Goal: Find specific page/section: Find specific page/section

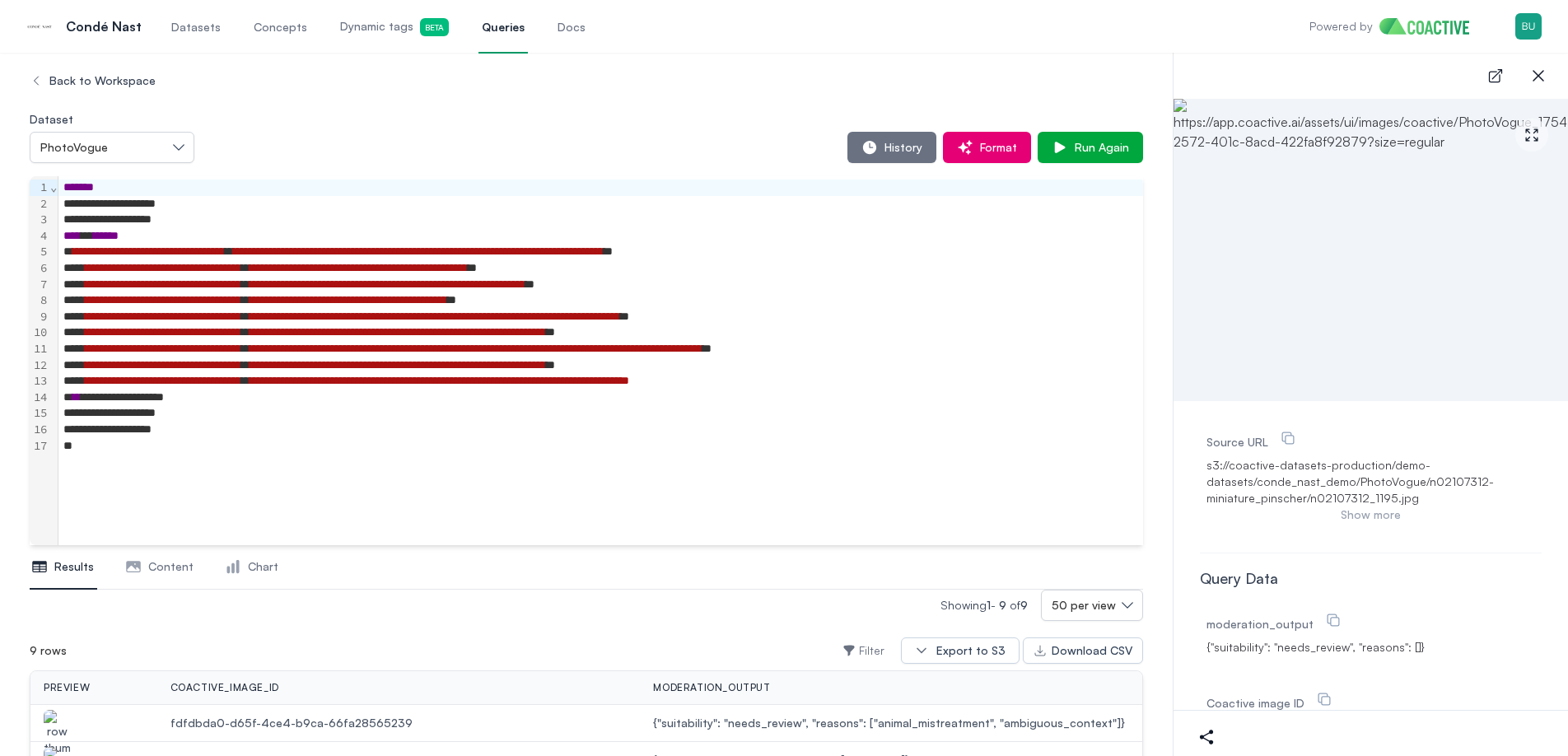
scroll to position [374, 0]
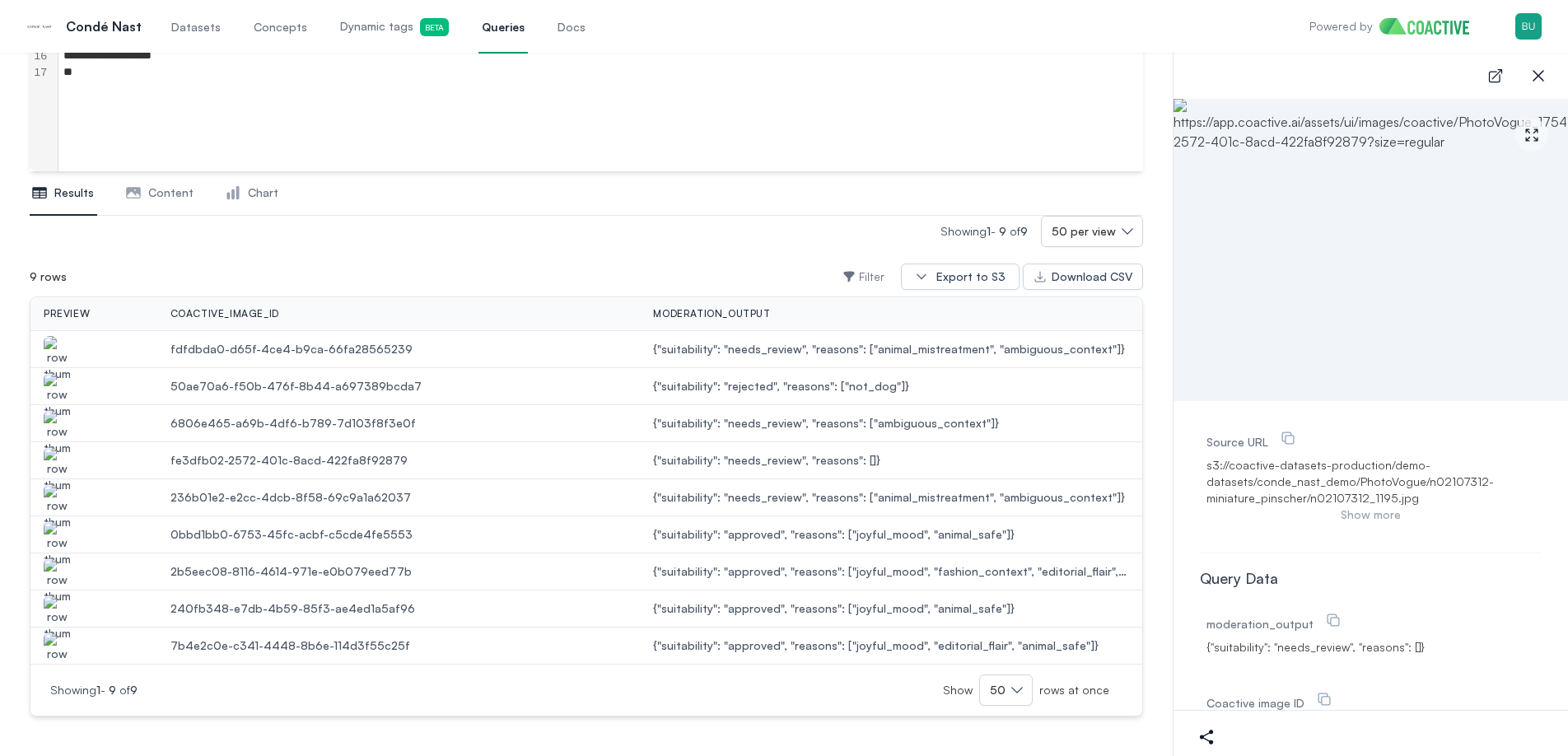
click at [212, 36] on link "Datasets" at bounding box center [196, 26] width 56 height 54
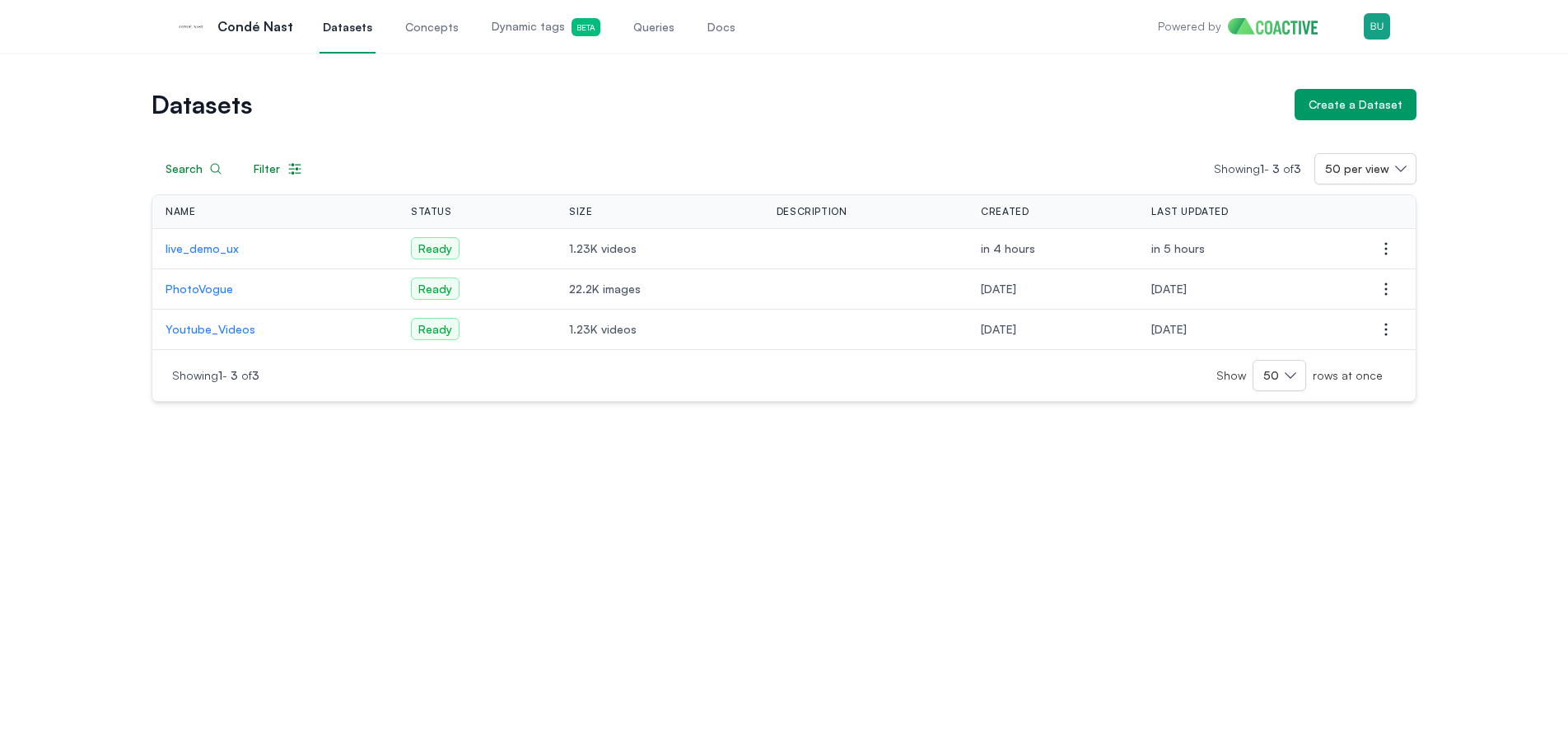
click at [1132, 258] on td "in 4 hours" at bounding box center [1053, 249] width 171 height 41
drag, startPoint x: 1033, startPoint y: 254, endPoint x: 1021, endPoint y: 254, distance: 12.0
click at [1030, 254] on td "in 4 hours" at bounding box center [1053, 249] width 171 height 41
drag, startPoint x: 957, startPoint y: 251, endPoint x: 1120, endPoint y: 247, distance: 163.0
click at [1084, 249] on td "in 4 hours" at bounding box center [1053, 249] width 171 height 41
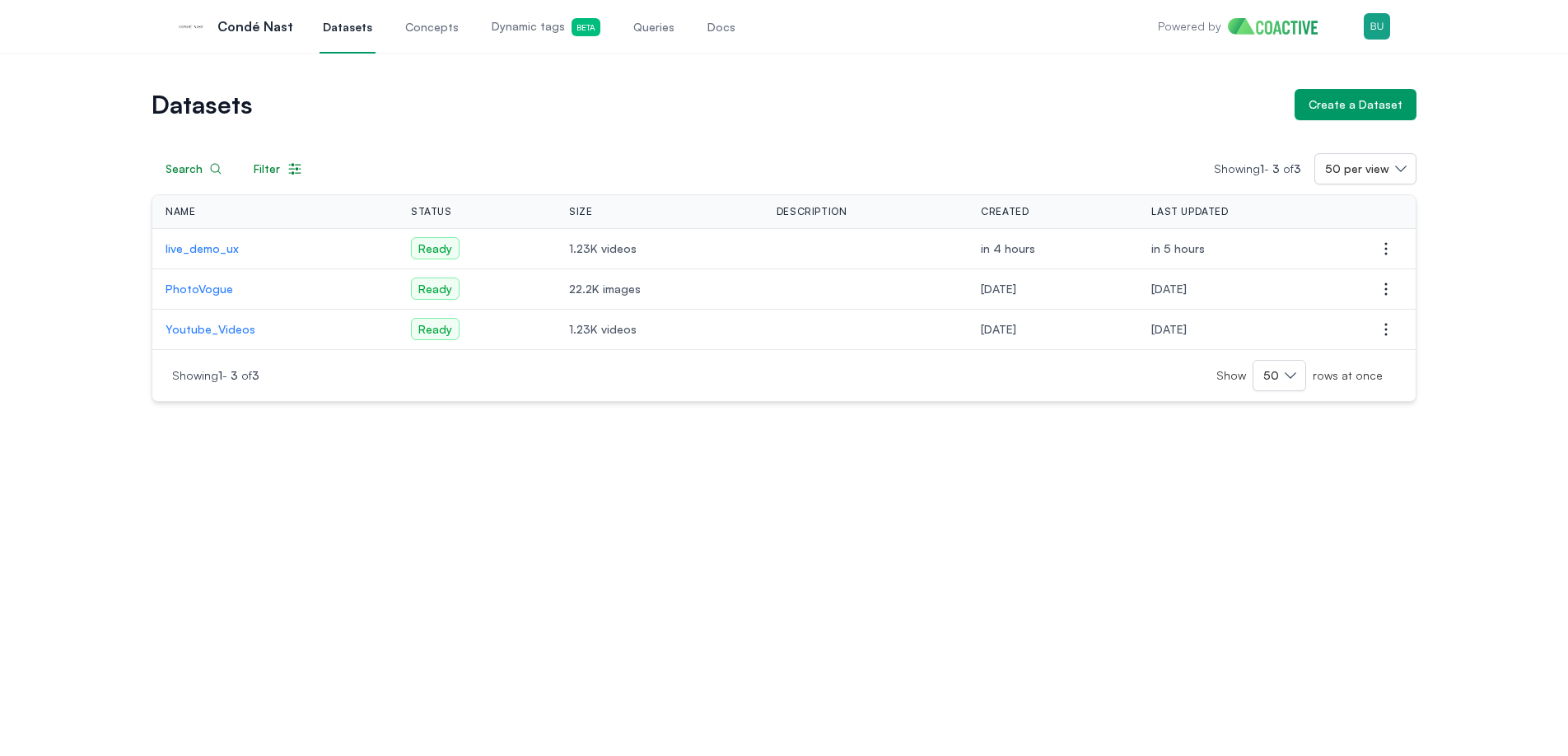
drag, startPoint x: 1120, startPoint y: 247, endPoint x: 1186, endPoint y: 245, distance: 66.0
click at [1141, 246] on tr "live_demo_ux Ready 1.23K videos in 4 hours in 5 hours Open options" at bounding box center [783, 249] width 1263 height 41
click at [1203, 244] on span "in 5 hours" at bounding box center [1178, 248] width 53 height 14
click at [1225, 242] on td "in 5 hours" at bounding box center [1247, 249] width 218 height 41
drag, startPoint x: 1092, startPoint y: 245, endPoint x: 973, endPoint y: 249, distance: 119.1
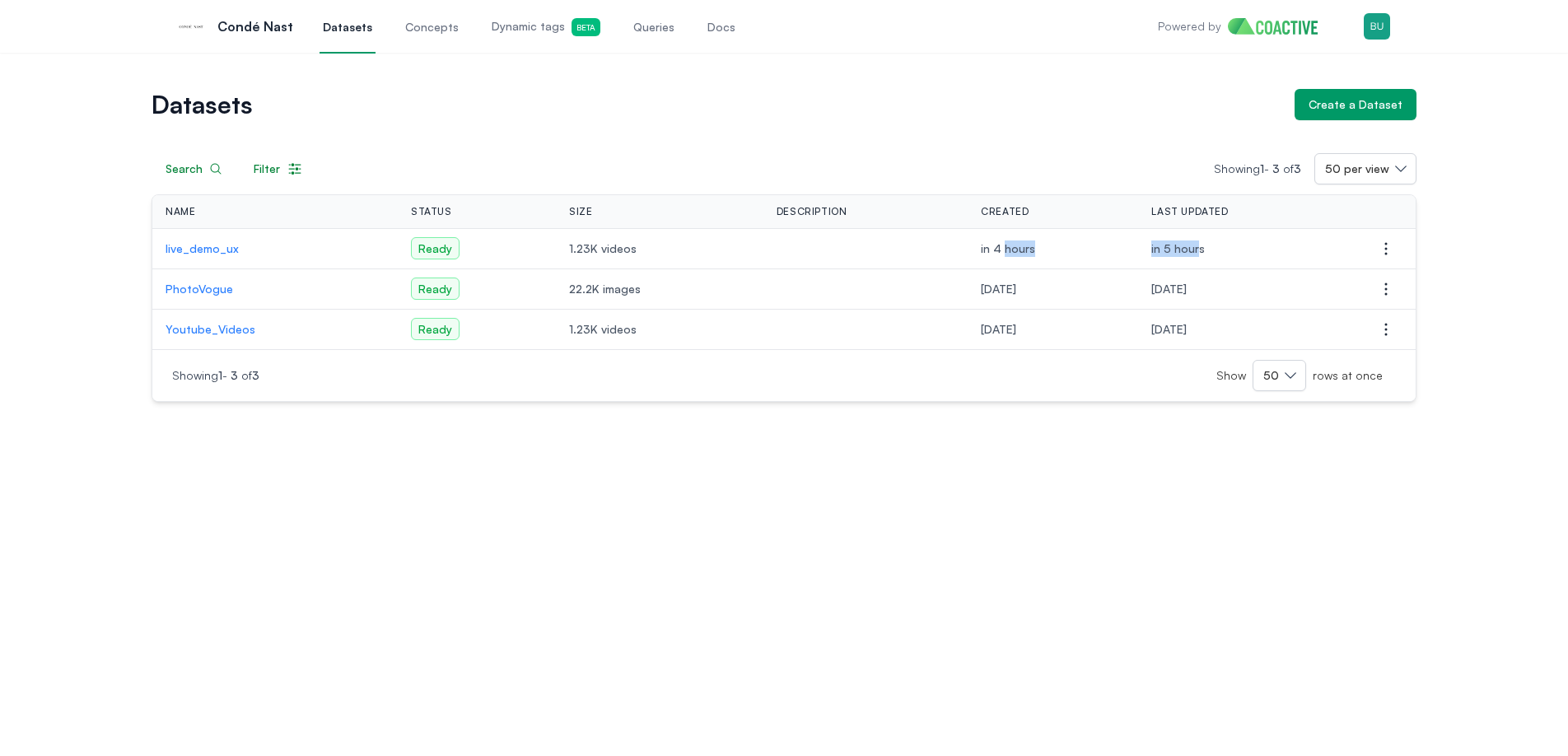
click at [983, 245] on tr "live_demo_ux Ready 1.23K videos in 4 hours in 5 hours Open options" at bounding box center [783, 249] width 1263 height 41
drag, startPoint x: 969, startPoint y: 251, endPoint x: 949, endPoint y: 258, distance: 21.2
click at [980, 252] on span "in 4 hours" at bounding box center [1007, 248] width 54 height 14
click at [948, 258] on tr "live_demo_ux Ready 1.23K videos in 4 hours in 5 hours Open options" at bounding box center [783, 249] width 1263 height 41
click at [967, 255] on td "in 4 hours" at bounding box center [1053, 249] width 171 height 41
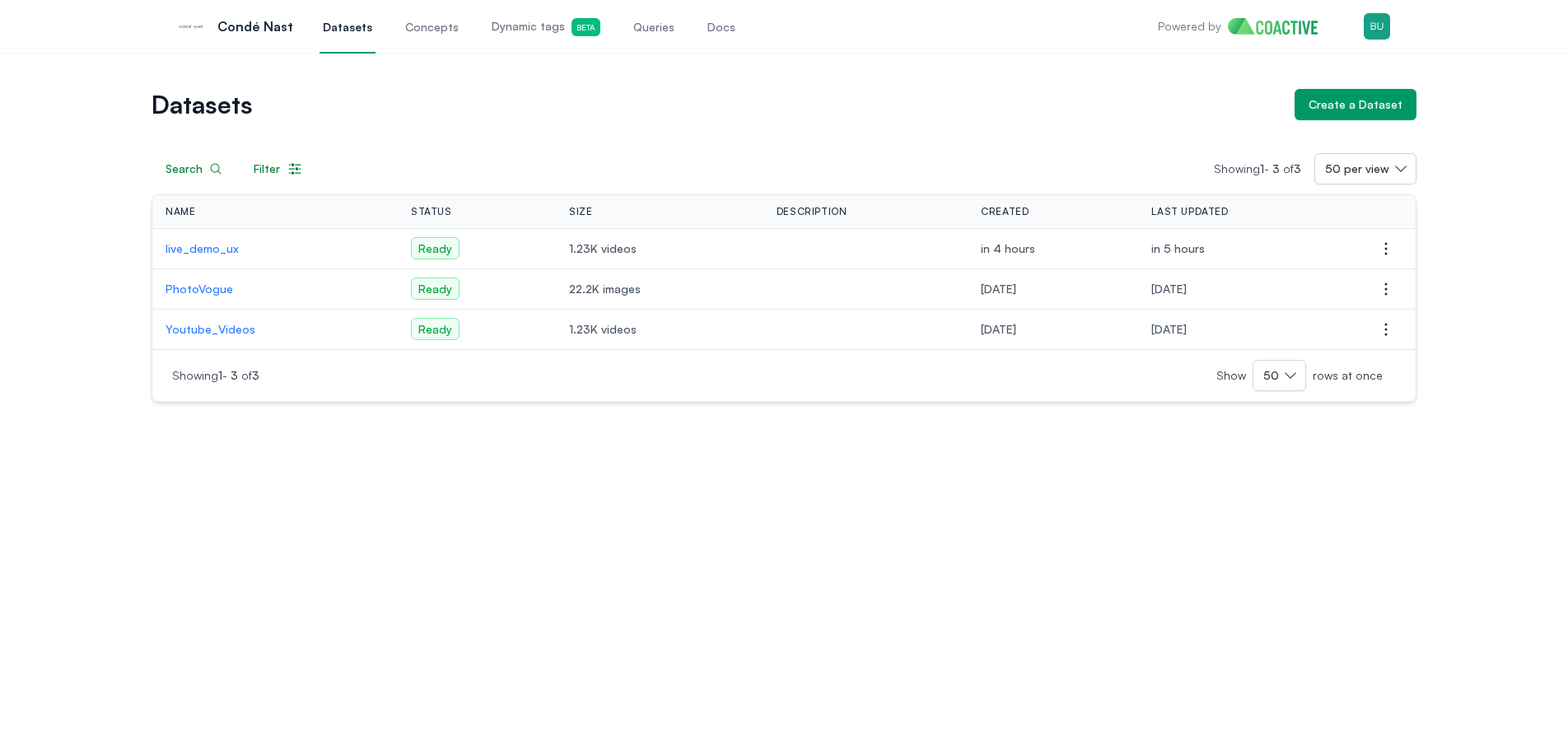
click at [990, 253] on span "in 4 hours" at bounding box center [1007, 248] width 54 height 14
click at [995, 252] on span "in 4 hours" at bounding box center [1007, 248] width 54 height 14
click at [1000, 251] on span "in 4 hours" at bounding box center [1007, 248] width 54 height 14
drag, startPoint x: 1258, startPoint y: 241, endPoint x: 1271, endPoint y: 244, distance: 13.3
click at [1258, 241] on td "in 5 hours" at bounding box center [1247, 249] width 218 height 41
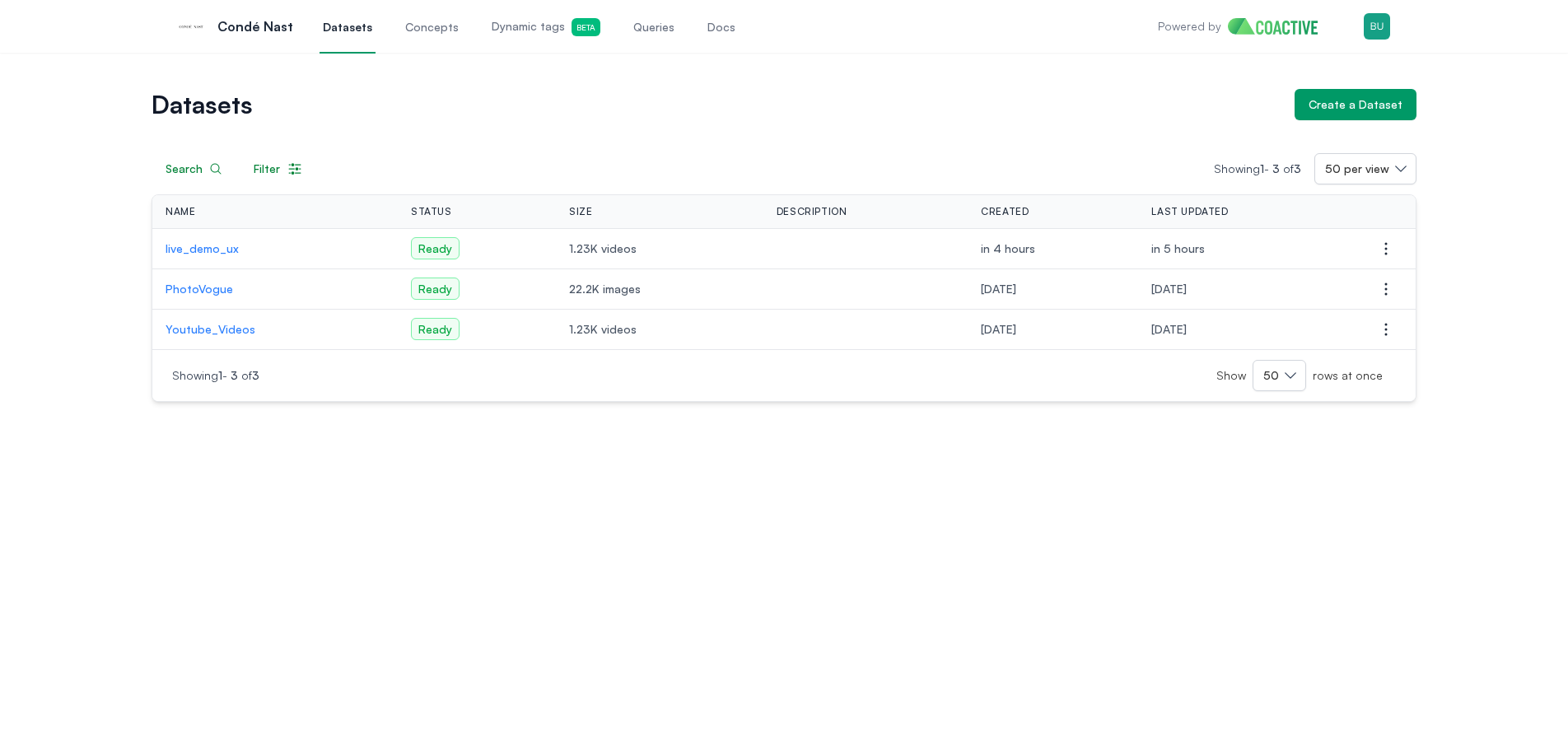
click at [1352, 520] on div "Datasets Create a Dataset Search Filter Showing 1 - 3 of 3 50 per view Name Sta…" at bounding box center [784, 405] width 1568 height 704
click at [642, 545] on div "Datasets Create a Dataset Search Filter Showing 1 - 3 of 3 50 per view Name Sta…" at bounding box center [784, 405] width 1568 height 704
click at [209, 250] on p "live_demo_ux" at bounding box center [274, 248] width 219 height 16
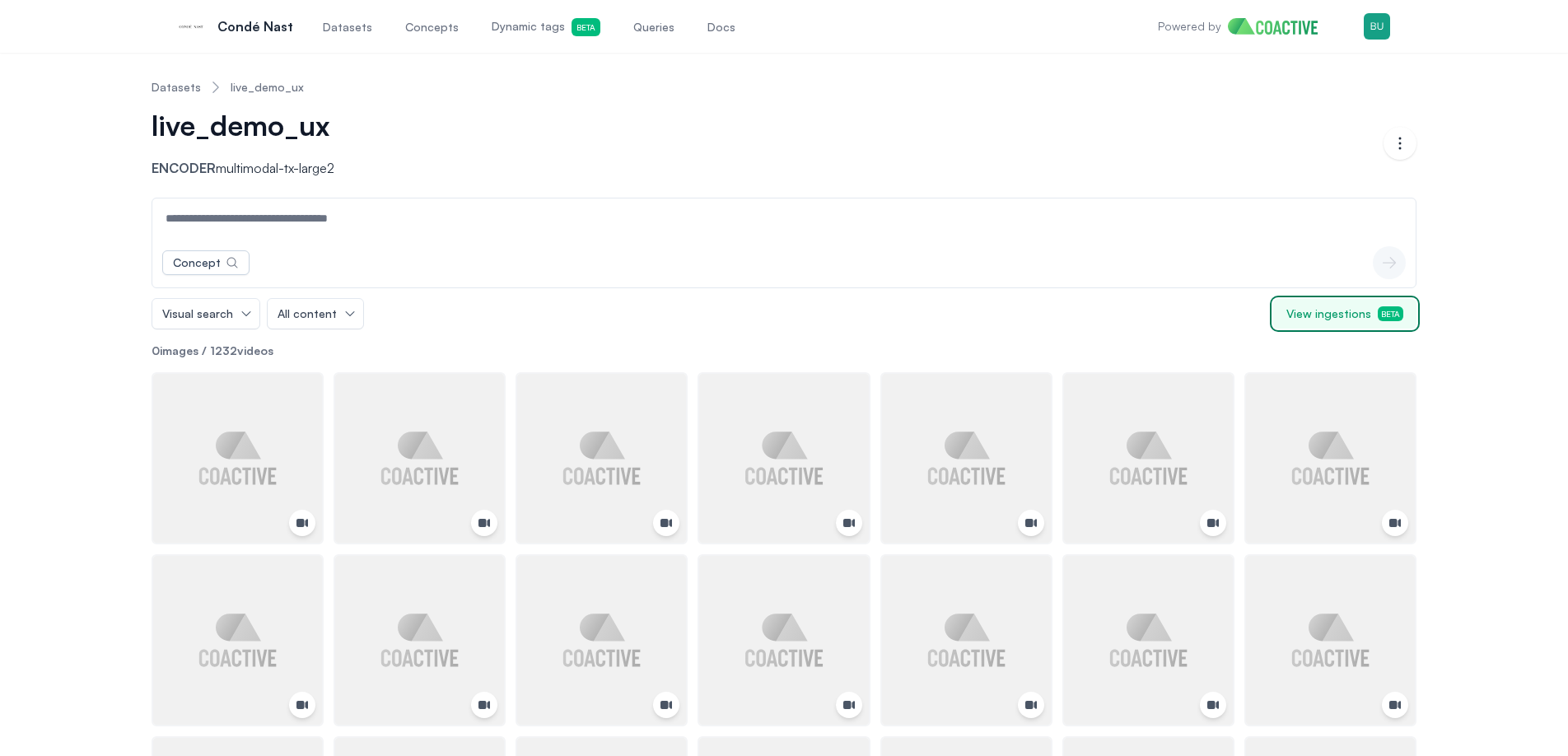
click at [1331, 326] on button "View ingestions Beta" at bounding box center [1344, 313] width 143 height 29
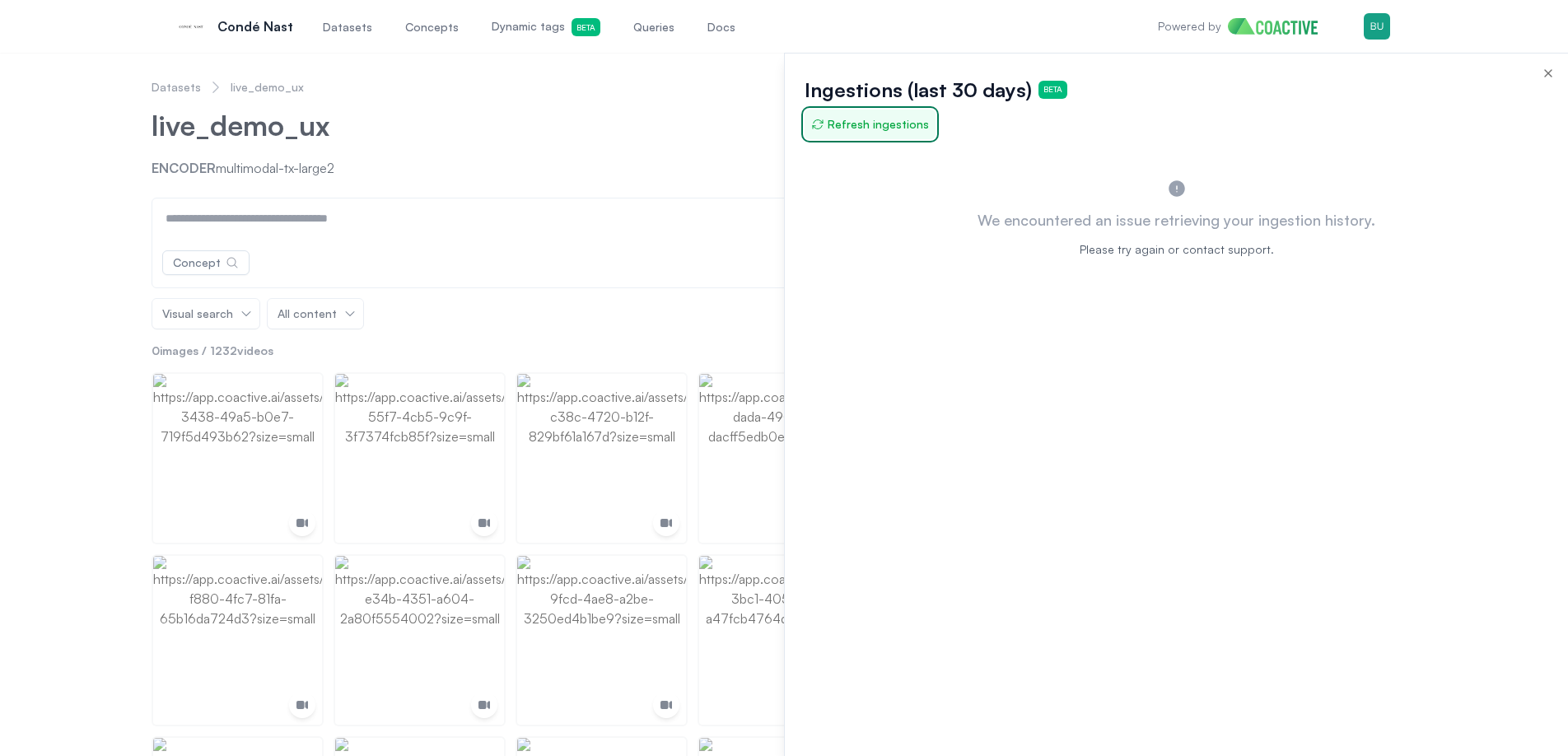
click at [898, 128] on span "Refresh ingestions" at bounding box center [869, 123] width 118 height 16
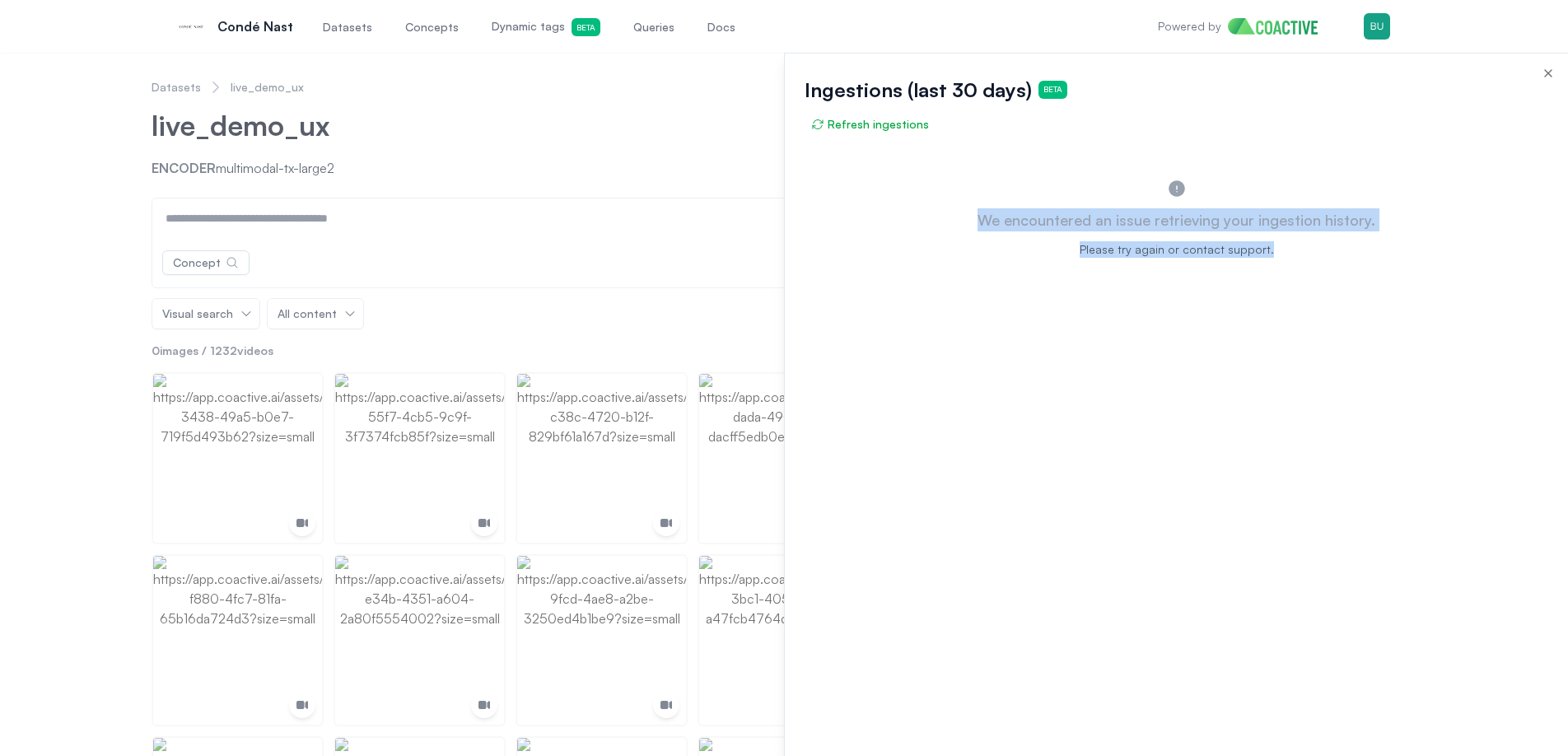
drag, startPoint x: 1021, startPoint y: 178, endPoint x: 1318, endPoint y: 331, distance: 334.1
click at [1295, 320] on div "We encountered an issue retrieving your ingestion history. Please try again or …" at bounding box center [1176, 454] width 783 height 604
click at [1318, 331] on div "We encountered an issue retrieving your ingestion history. Please try again or …" at bounding box center [1176, 454] width 783 height 604
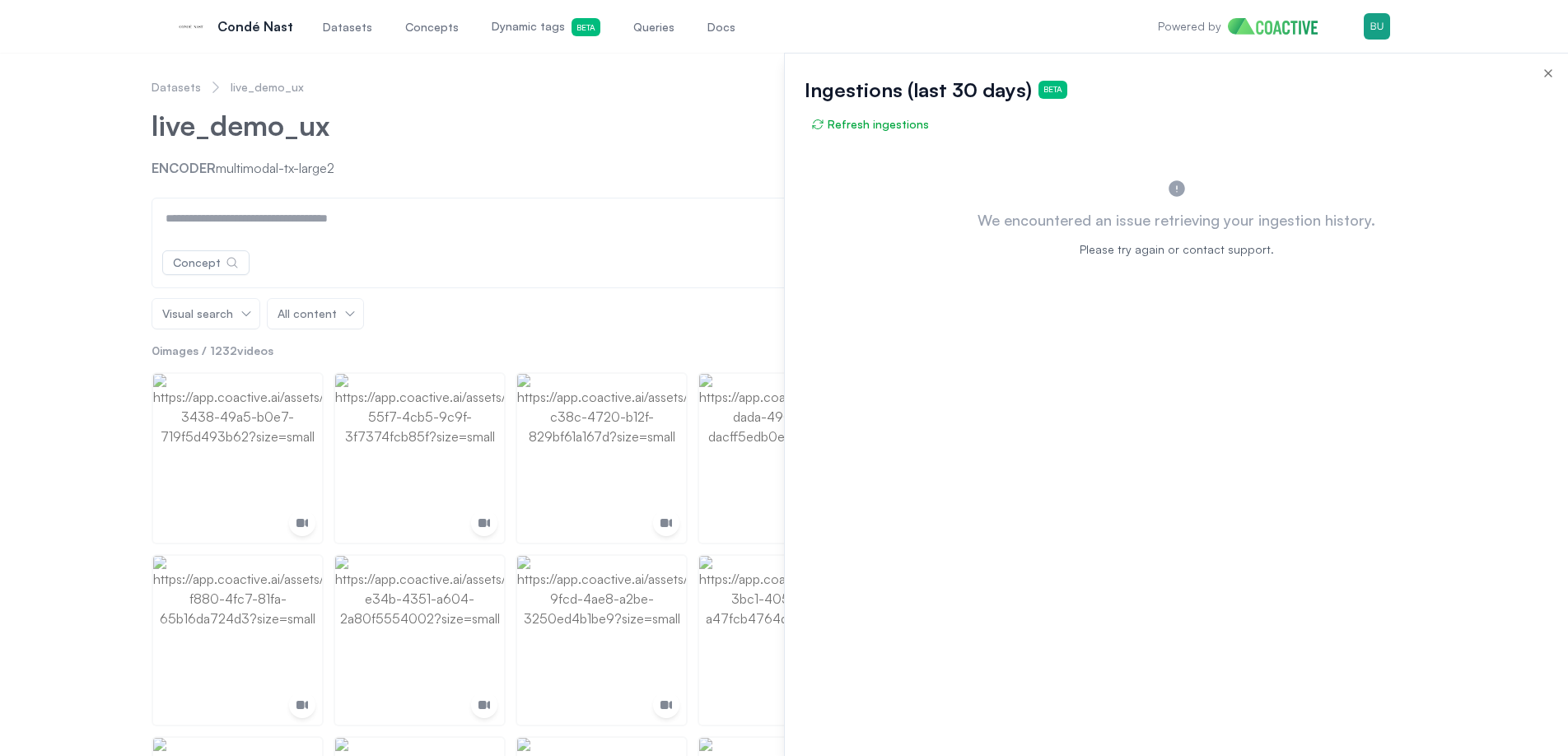
drag, startPoint x: 1154, startPoint y: 351, endPoint x: 1094, endPoint y: 345, distance: 60.3
click at [1149, 352] on div "We encountered an issue retrieving your ingestion history. Please try again or …" at bounding box center [1176, 454] width 783 height 604
drag, startPoint x: 1067, startPoint y: 339, endPoint x: 1008, endPoint y: 319, distance: 62.3
click at [1055, 335] on div "We encountered an issue retrieving your ingestion history. Please try again or …" at bounding box center [1176, 454] width 783 height 604
click at [924, 276] on div "We encountered an issue retrieving your ingestion history. Please try again or …" at bounding box center [1176, 454] width 783 height 604
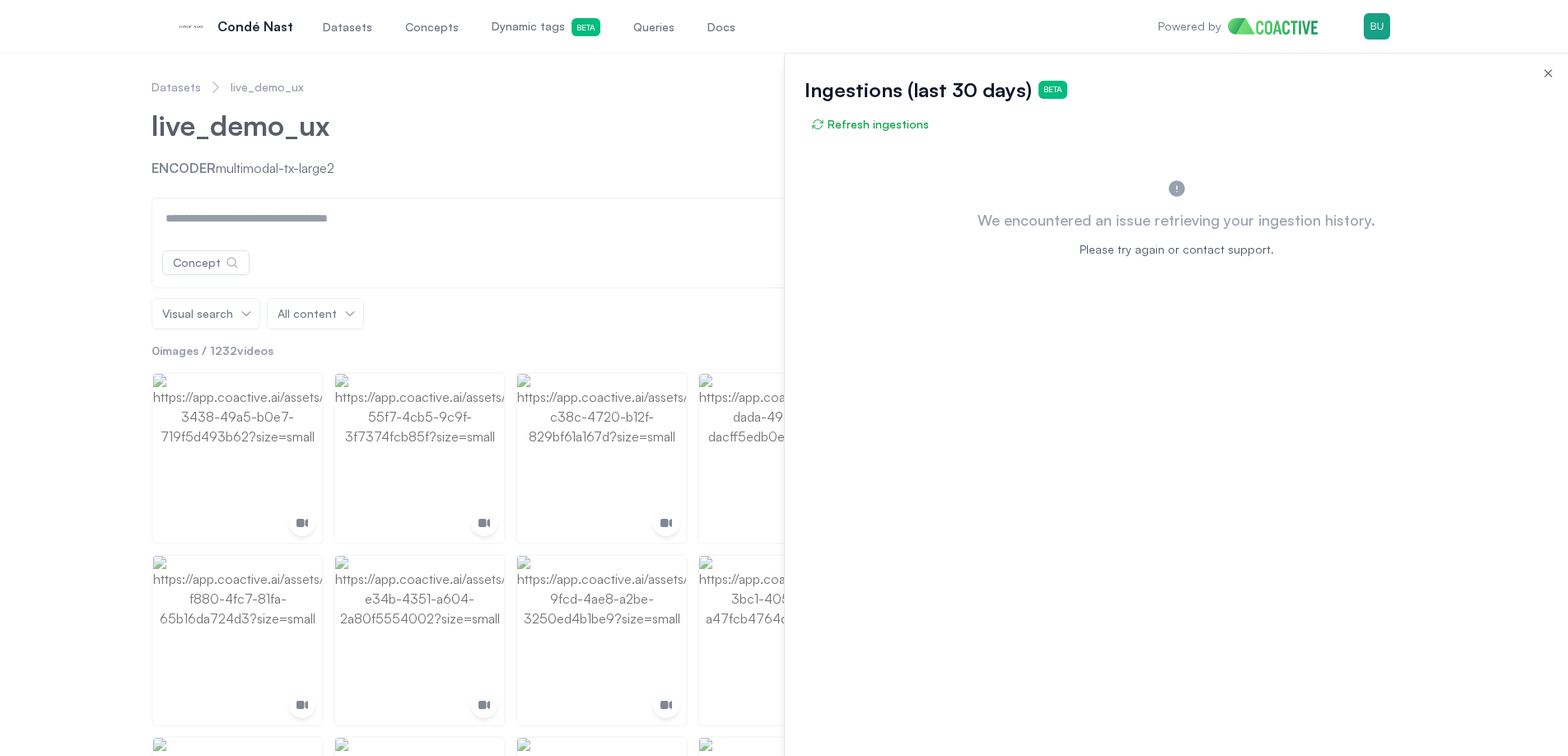
drag, startPoint x: 903, startPoint y: 251, endPoint x: 876, endPoint y: 197, distance: 60.4
click at [898, 238] on div "We encountered an issue retrieving your ingestion history. Please try again or …" at bounding box center [1176, 204] width 783 height 105
click at [876, 197] on div "We encountered an issue retrieving your ingestion history. Please try again or …" at bounding box center [1176, 204] width 783 height 105
drag, startPoint x: 875, startPoint y: 183, endPoint x: 912, endPoint y: 240, distance: 68.0
click at [875, 183] on div "We encountered an issue retrieving your ingestion history. Please try again or …" at bounding box center [1176, 204] width 783 height 105
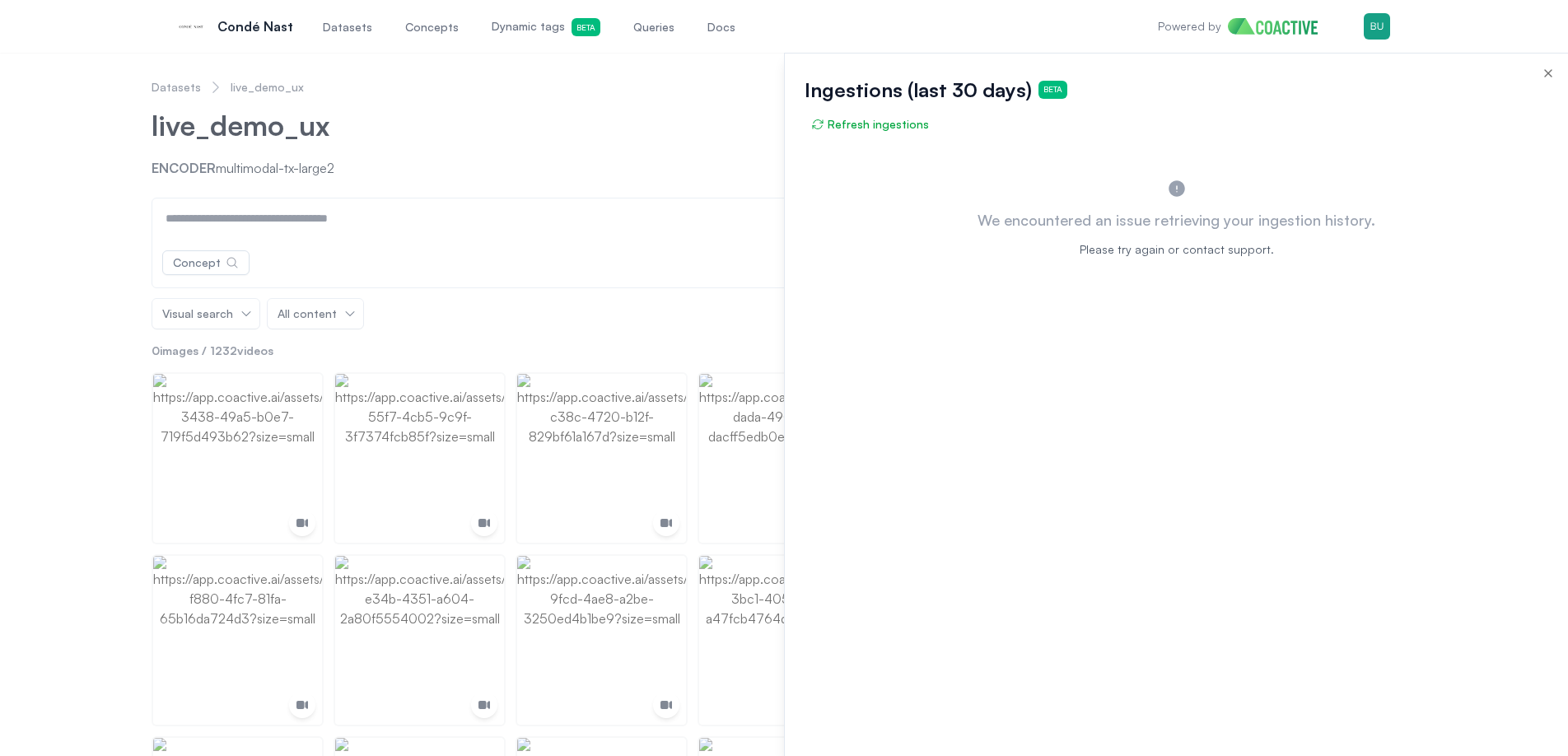
click at [912, 241] on div "We encountered an issue retrieving your ingestion history. Please try again or …" at bounding box center [1176, 204] width 783 height 105
drag, startPoint x: 950, startPoint y: 316, endPoint x: 994, endPoint y: 332, distance: 46.8
click at [952, 317] on div "We encountered an issue retrieving your ingestion history. Please try again or …" at bounding box center [1176, 454] width 783 height 604
click at [994, 332] on div "We encountered an issue retrieving your ingestion history. Please try again or …" at bounding box center [1176, 454] width 783 height 604
drag, startPoint x: 918, startPoint y: 311, endPoint x: 890, endPoint y: 291, distance: 34.4
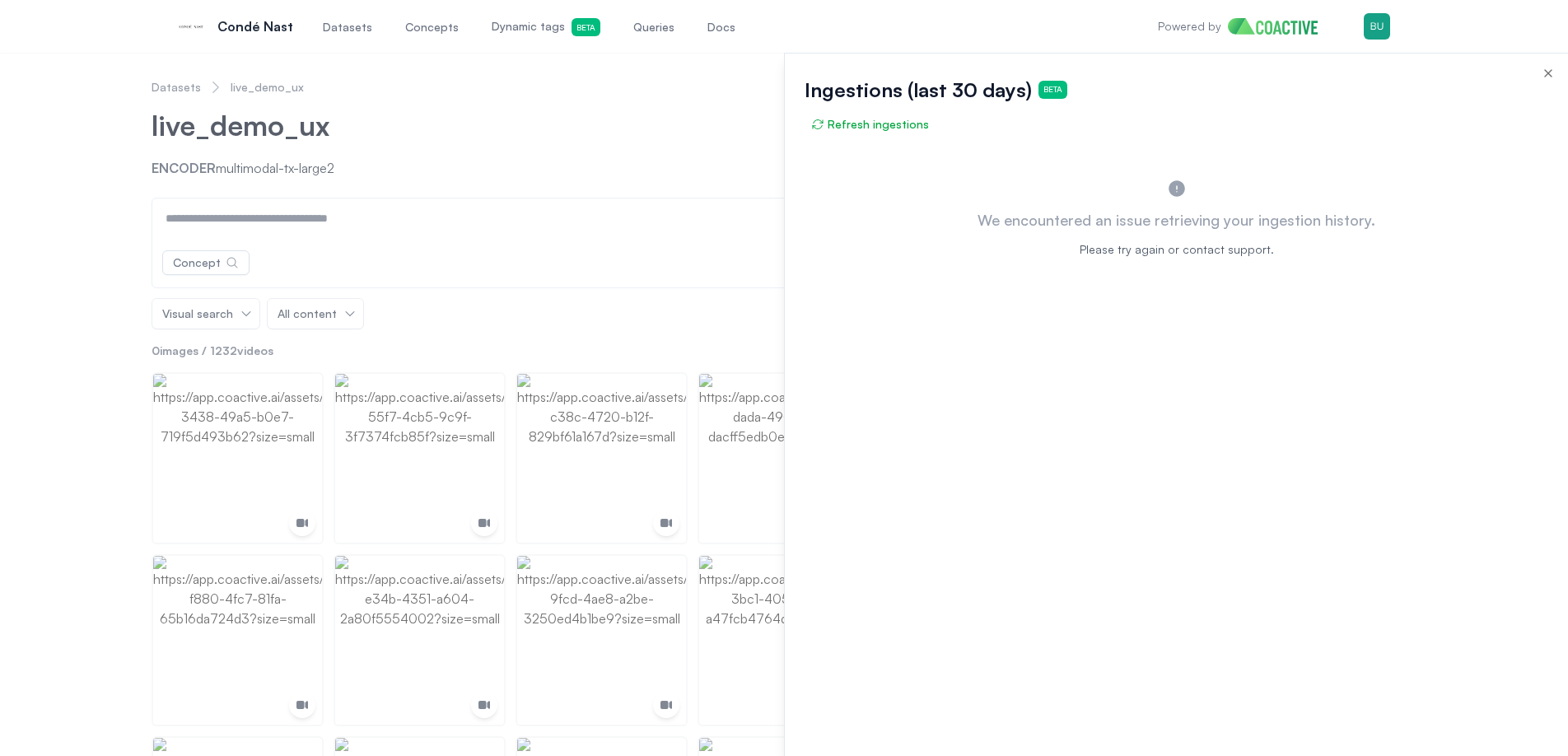
click at [916, 308] on div "We encountered an issue retrieving your ingestion history. Please try again or …" at bounding box center [1176, 454] width 783 height 604
click at [890, 291] on div "We encountered an issue retrieving your ingestion history. Please try again or …" at bounding box center [1176, 454] width 783 height 604
click at [866, 259] on div "We encountered an issue retrieving your ingestion history. Please try again or …" at bounding box center [1176, 454] width 783 height 604
click at [859, 239] on div "We encountered an issue retrieving your ingestion history. Please try again or …" at bounding box center [1176, 204] width 783 height 105
click at [890, 234] on div "We encountered an issue retrieving your ingestion history. Please try again or …" at bounding box center [1176, 204] width 783 height 105
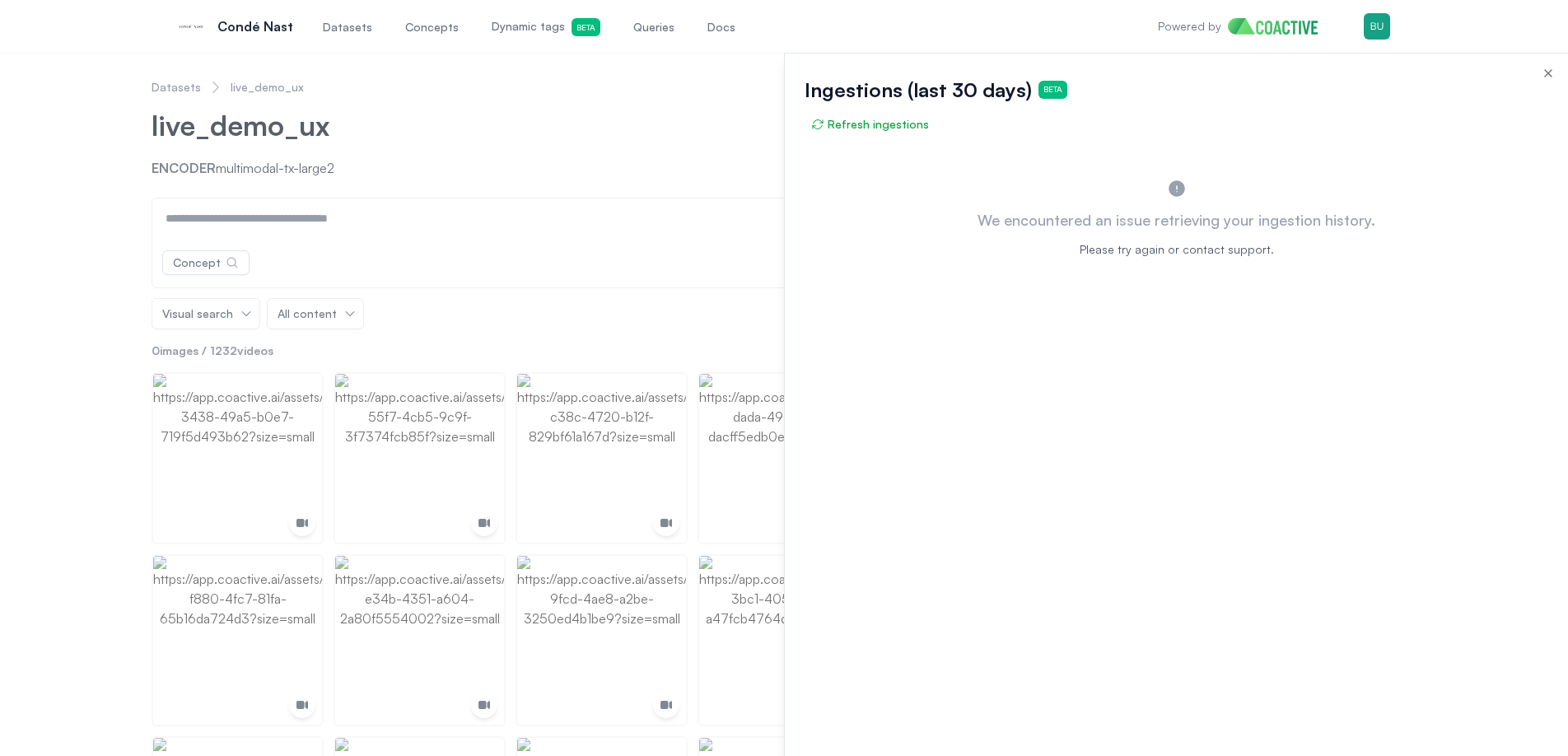
click at [919, 262] on div "We encountered an issue retrieving your ingestion history. Please try again or …" at bounding box center [1176, 454] width 783 height 604
click at [1129, 372] on div "We encountered an issue retrieving your ingestion history. Please try again or …" at bounding box center [1176, 454] width 783 height 604
drag, startPoint x: 1079, startPoint y: 338, endPoint x: 1057, endPoint y: 331, distance: 23.1
click at [1077, 337] on div "We encountered an issue retrieving your ingestion history. Please try again or …" at bounding box center [1176, 454] width 783 height 604
drag, startPoint x: 971, startPoint y: 302, endPoint x: 923, endPoint y: 258, distance: 65.1
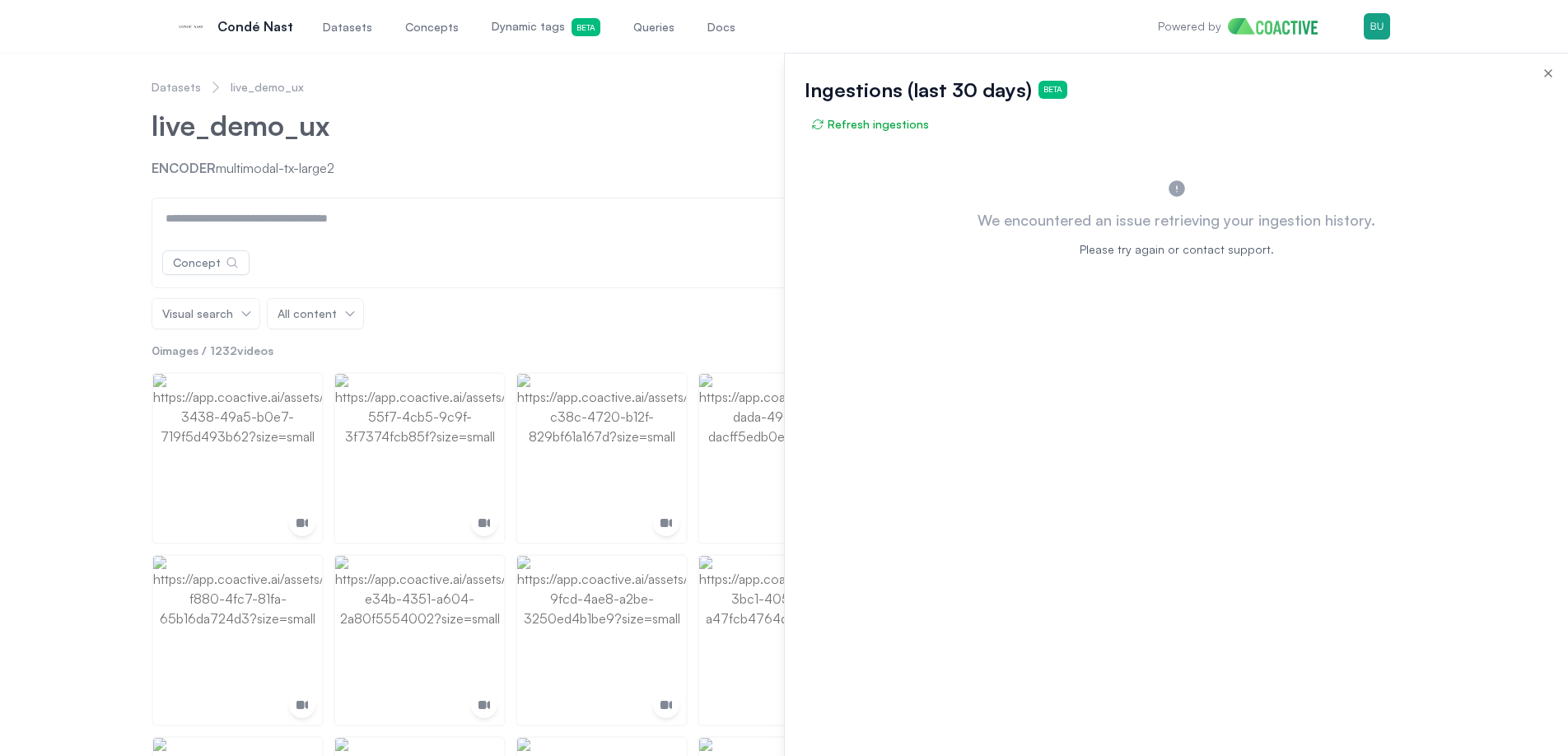
click at [963, 299] on div "We encountered an issue retrieving your ingestion history. Please try again or …" at bounding box center [1176, 454] width 783 height 604
click at [908, 249] on div "We encountered an issue retrieving your ingestion history. Please try again or …" at bounding box center [1176, 204] width 783 height 105
click at [884, 224] on div "We encountered an issue retrieving your ingestion history. Please try again or …" at bounding box center [1176, 204] width 783 height 105
click at [849, 190] on div "We encountered an issue retrieving your ingestion history. Please try again or …" at bounding box center [1176, 204] width 783 height 105
click at [733, 155] on div at bounding box center [784, 405] width 1568 height 704
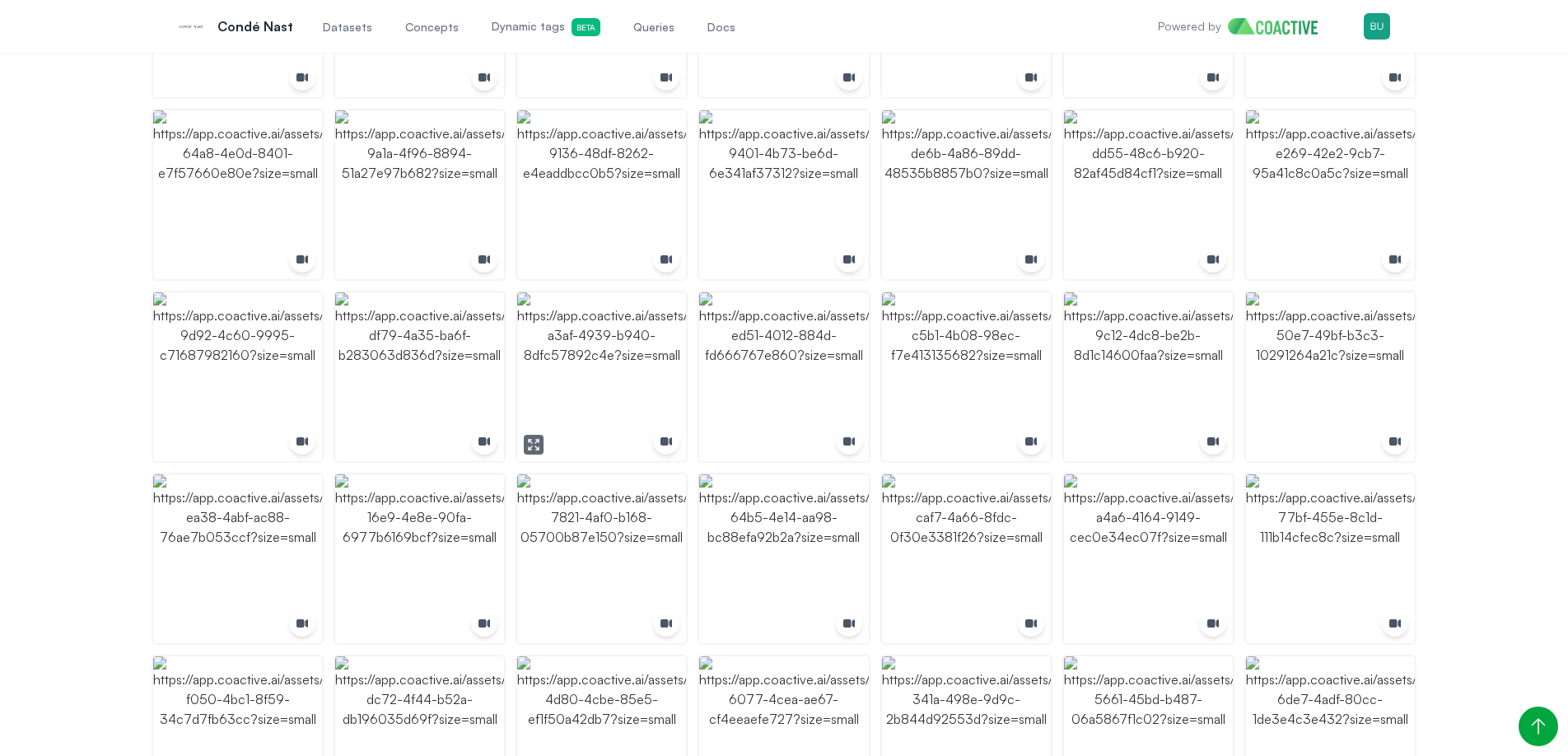
scroll to position [2771, 0]
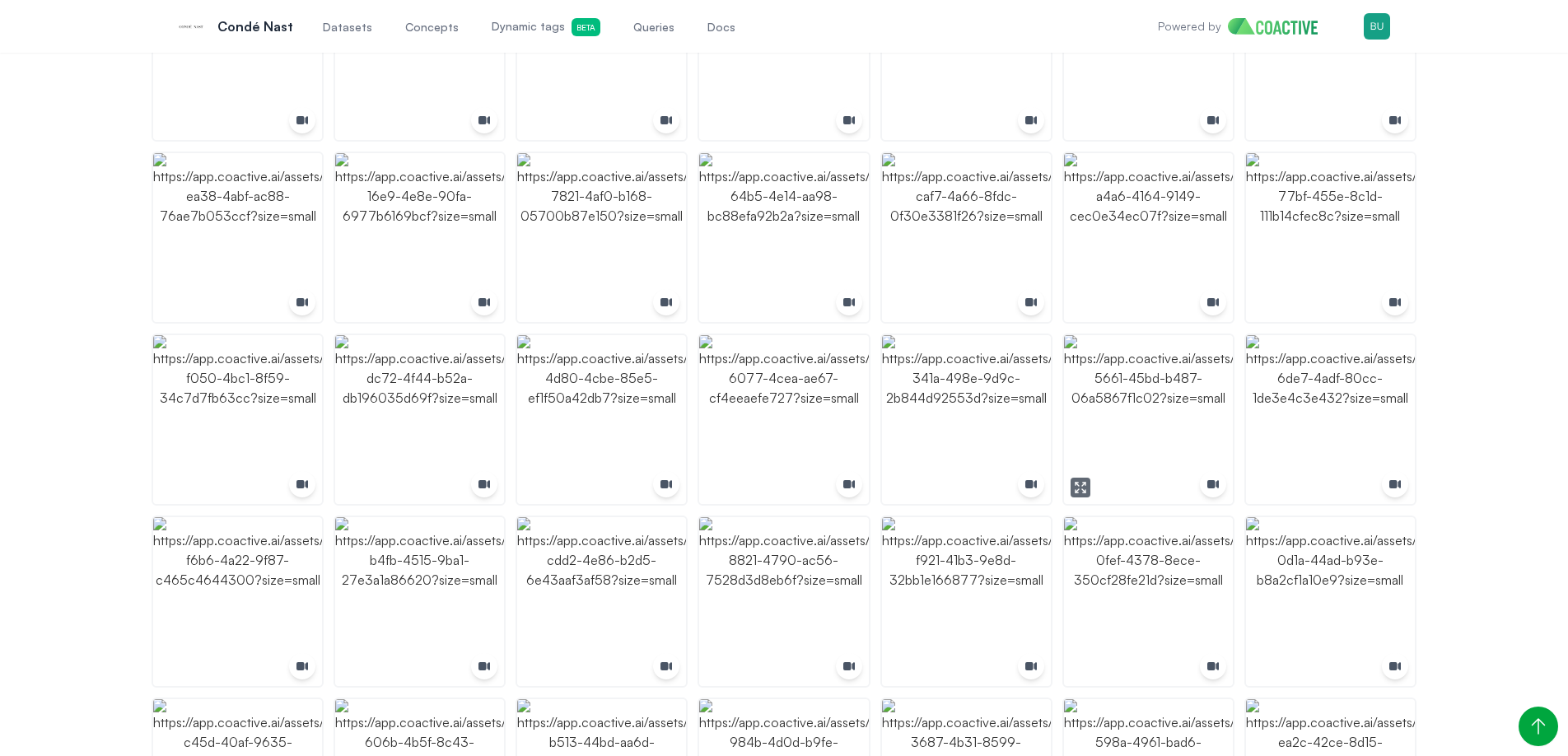
click at [1122, 397] on img "button" at bounding box center [1148, 420] width 169 height 169
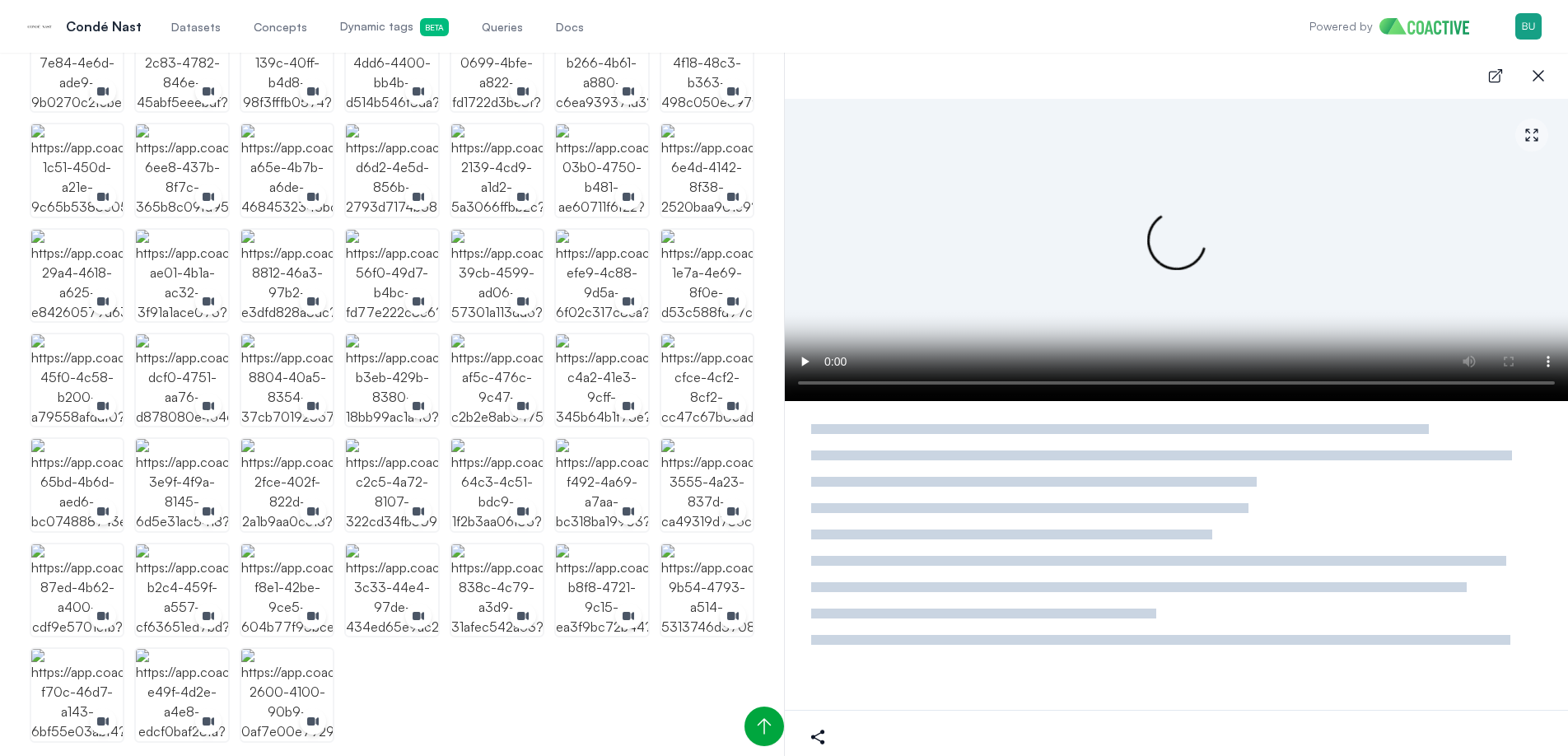
scroll to position [1843, 0]
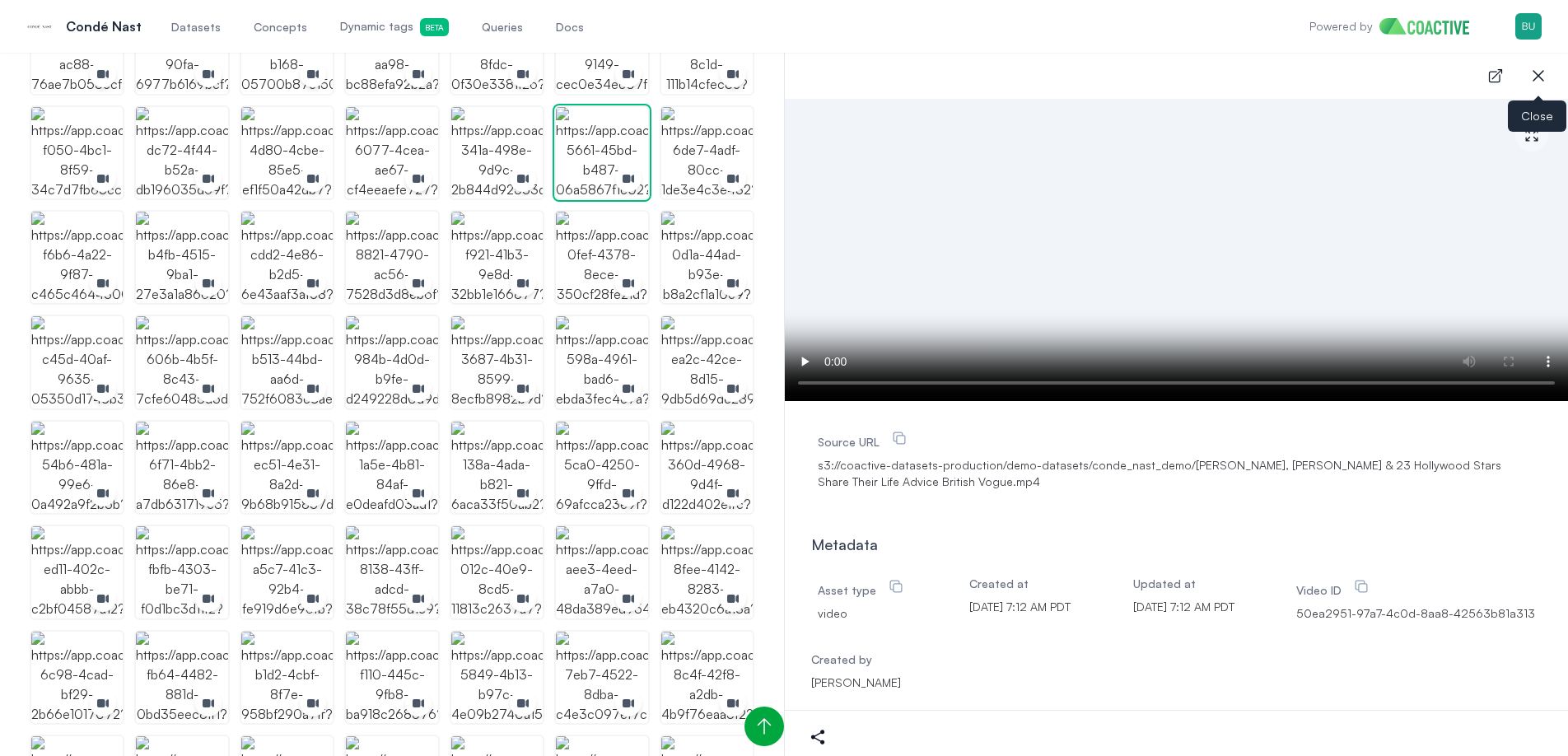
click at [1540, 81] on icon "button" at bounding box center [1538, 75] width 20 height 20
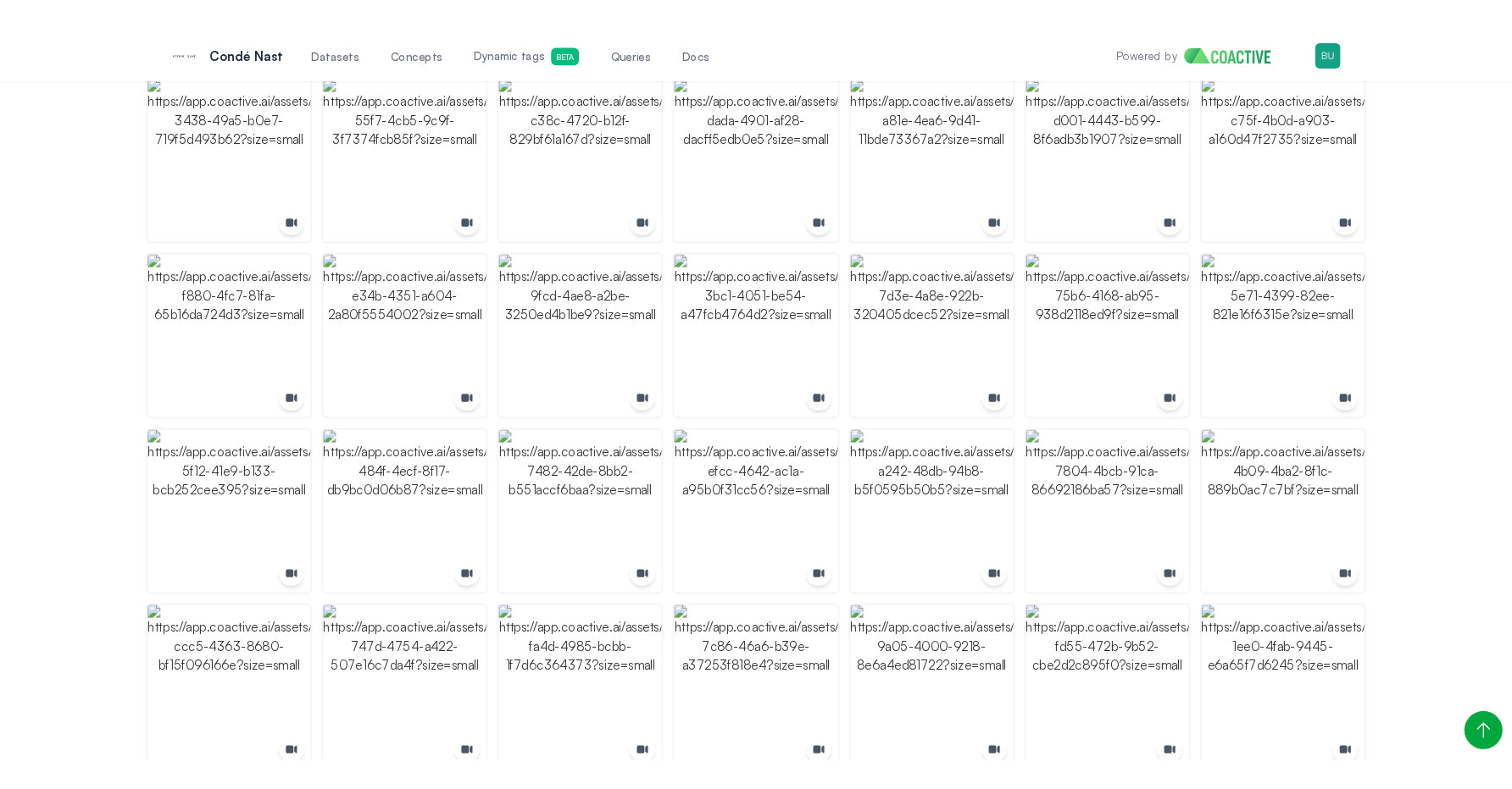
scroll to position [0, 0]
